Goal: Transaction & Acquisition: Subscribe to service/newsletter

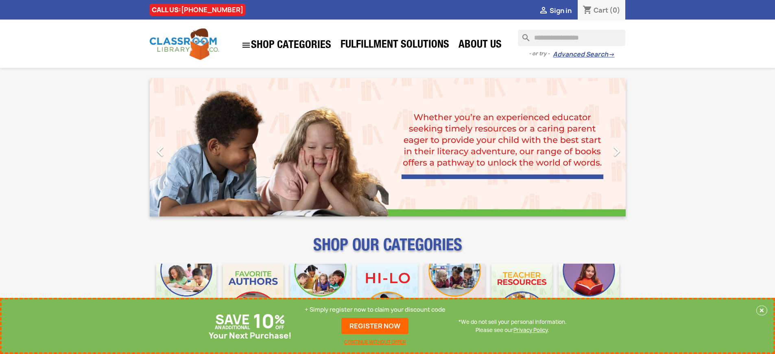
click at [375, 310] on p "+ Simply register now to claim your discount code" at bounding box center [375, 309] width 141 height 8
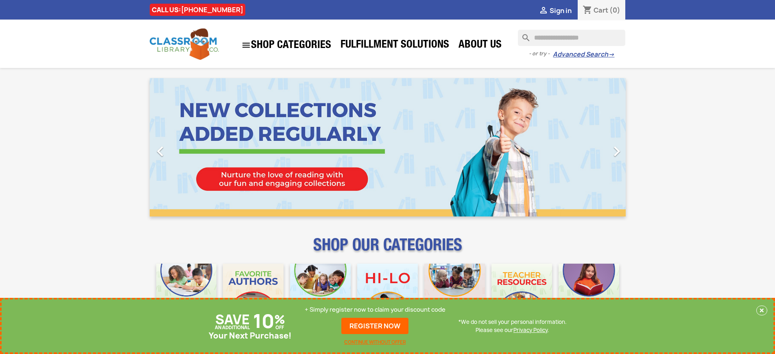
click at [375, 310] on p "+ Simply register now to claim your discount code" at bounding box center [375, 309] width 141 height 8
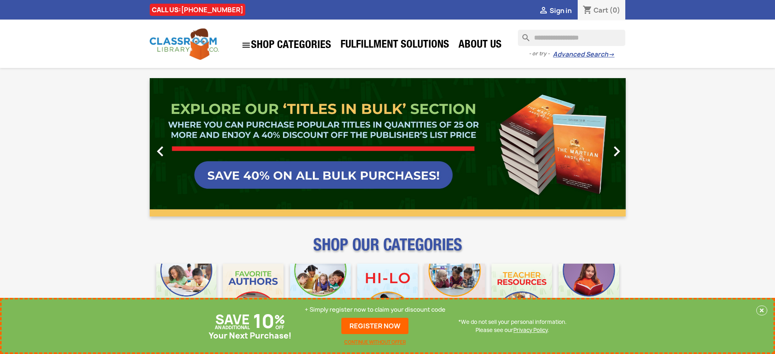
click at [375, 310] on p "+ Simply register now to claim your discount code" at bounding box center [375, 309] width 141 height 8
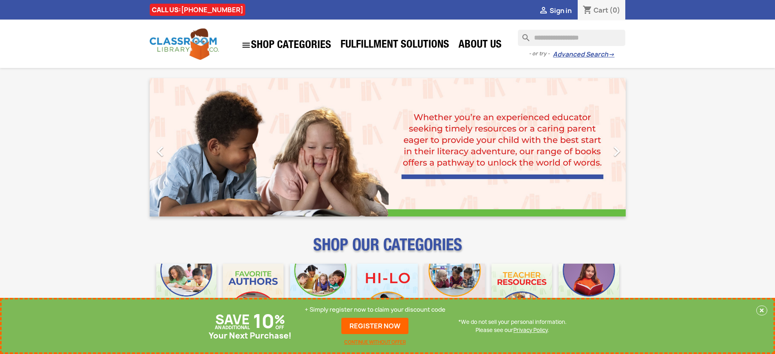
click at [375, 310] on p "+ Simply register now to claim your discount code" at bounding box center [375, 309] width 141 height 8
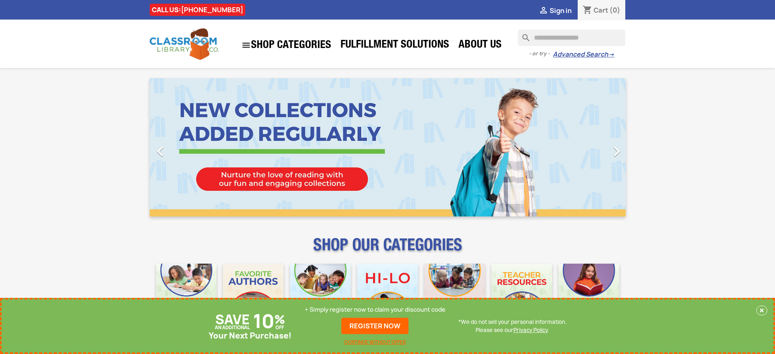
click at [375, 310] on p "+ Simply register now to claim your discount code" at bounding box center [375, 309] width 141 height 8
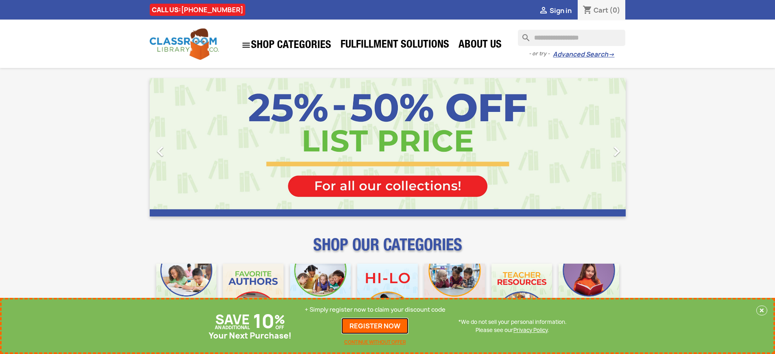
click at [375, 326] on link "REGISTER NOW" at bounding box center [374, 326] width 67 height 16
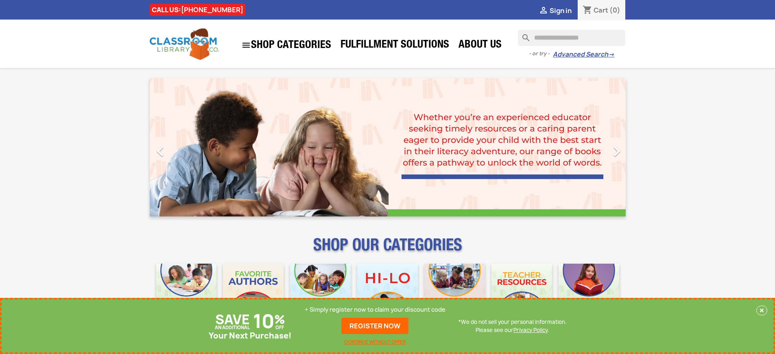
click at [375, 310] on p "+ Simply register now to claim your discount code" at bounding box center [375, 309] width 141 height 8
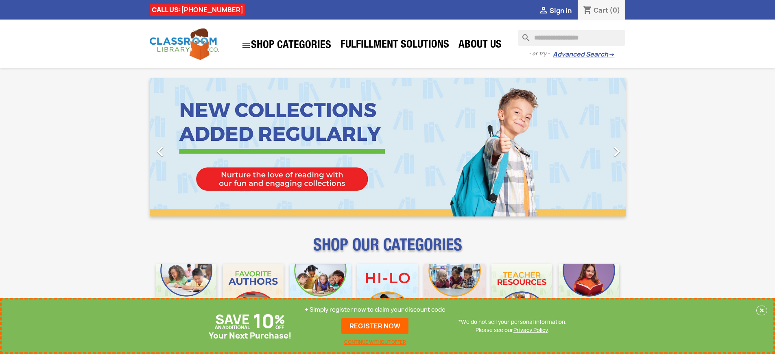
click at [375, 310] on p "+ Simply register now to claim your discount code" at bounding box center [375, 309] width 141 height 8
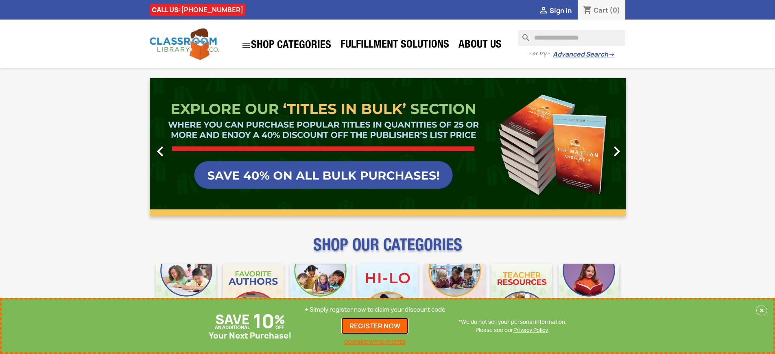
click at [375, 326] on link "REGISTER NOW" at bounding box center [374, 326] width 67 height 16
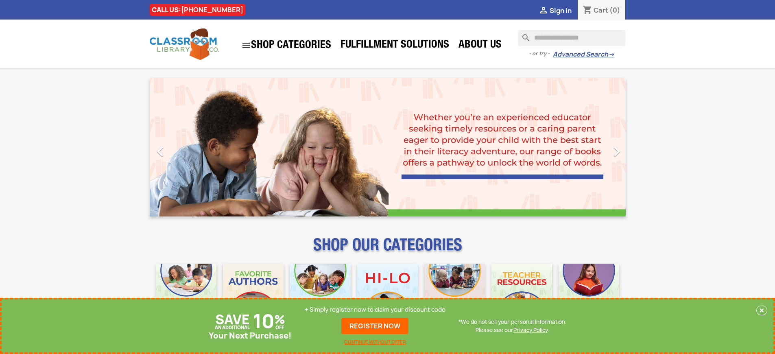
click at [375, 310] on p "+ Simply register now to claim your discount code" at bounding box center [375, 309] width 141 height 8
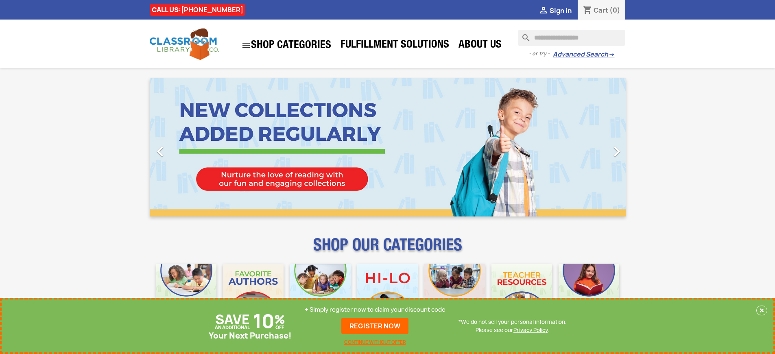
click at [375, 310] on p "+ Simply register now to claim your discount code" at bounding box center [375, 309] width 141 height 8
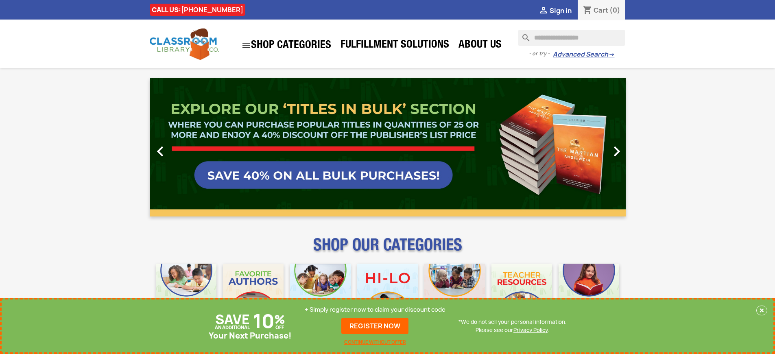
click at [375, 310] on p "+ Simply register now to claim your discount code" at bounding box center [375, 309] width 141 height 8
click at [375, 326] on link "REGISTER NOW" at bounding box center [374, 326] width 67 height 16
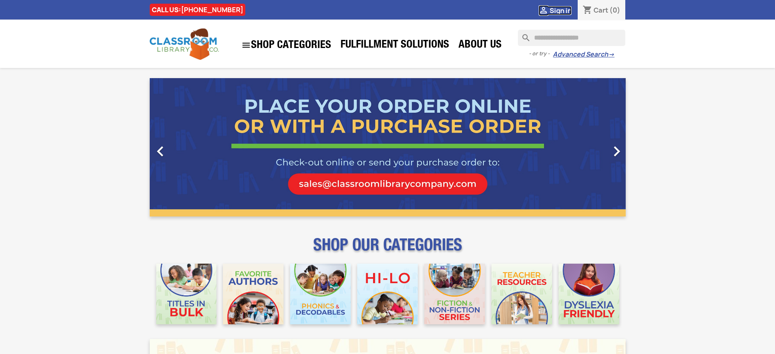
click at [560, 10] on span "Sign in" at bounding box center [561, 10] width 22 height 9
